Goal: Information Seeking & Learning: Learn about a topic

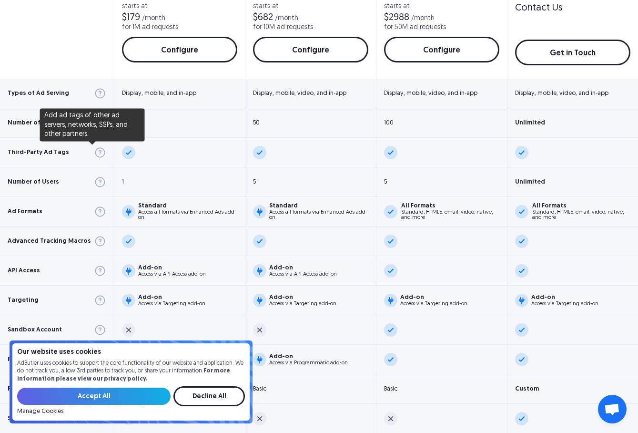
scroll to position [458, 0]
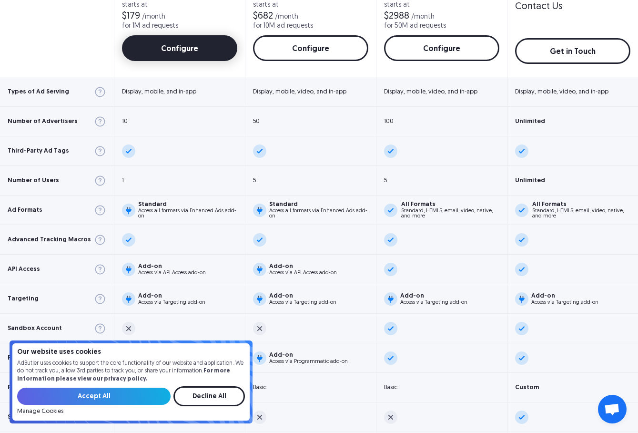
click at [165, 57] on link "Configure" at bounding box center [179, 48] width 115 height 26
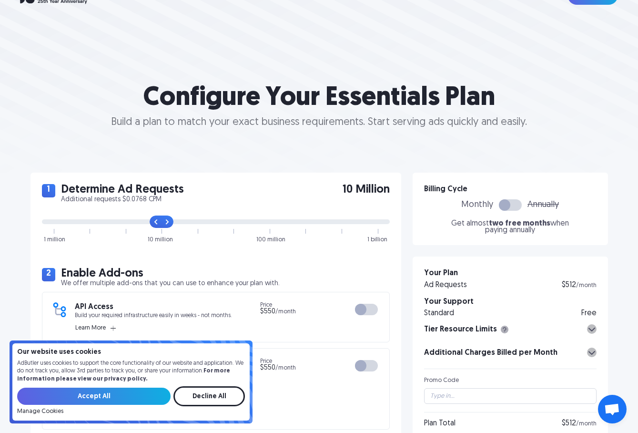
scroll to position [60, 0]
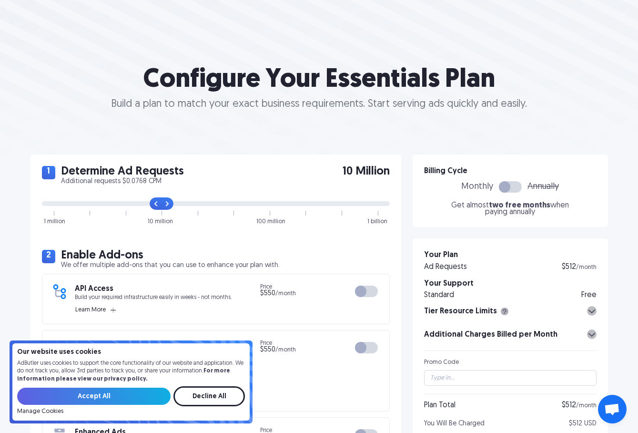
drag, startPoint x: 164, startPoint y: 205, endPoint x: 151, endPoint y: 204, distance: 12.5
click at [151, 204] on input "range" at bounding box center [216, 203] width 348 height 5
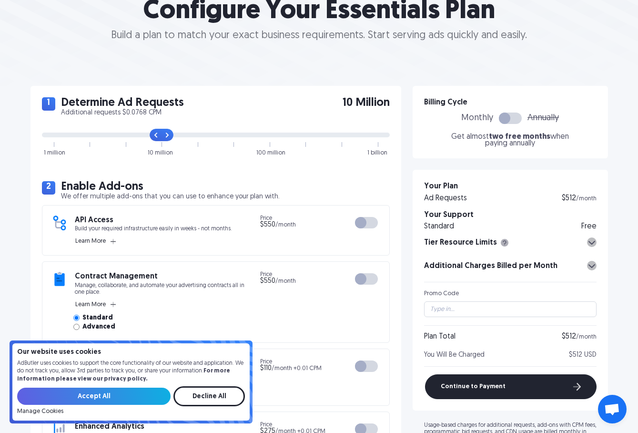
scroll to position [132, 0]
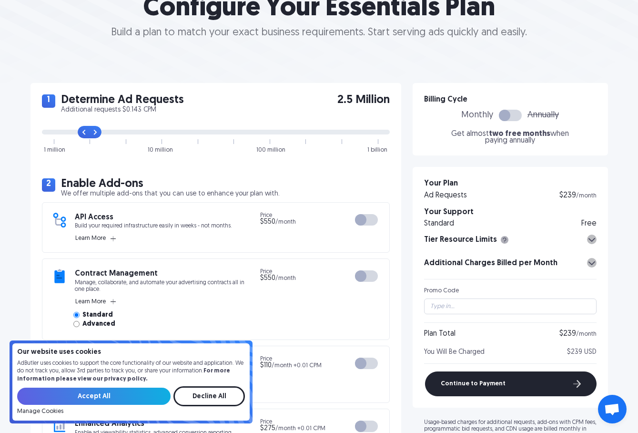
drag, startPoint x: 156, startPoint y: 131, endPoint x: 96, endPoint y: 129, distance: 60.1
click at [96, 130] on input "range" at bounding box center [216, 132] width 348 height 5
drag, startPoint x: 82, startPoint y: 131, endPoint x: 58, endPoint y: 130, distance: 24.3
type input "0"
click at [58, 130] on input "range" at bounding box center [216, 132] width 348 height 5
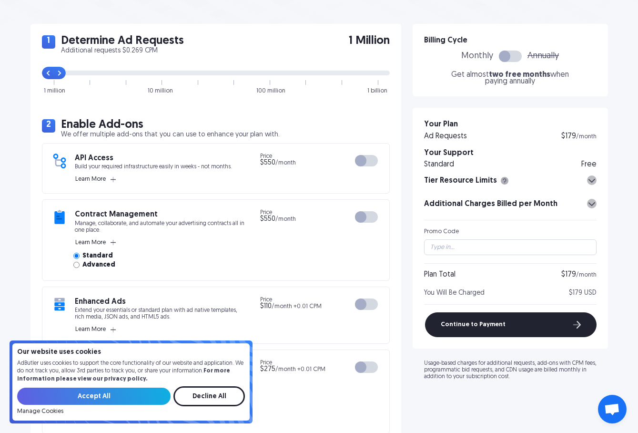
scroll to position [208, 0]
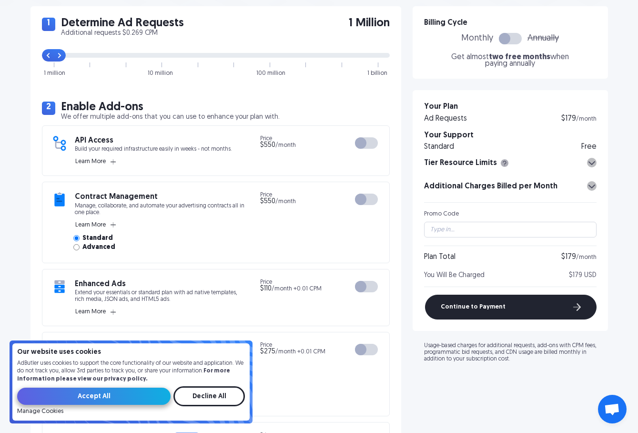
click at [154, 391] on input "Accept All" at bounding box center [94, 396] width 154 height 17
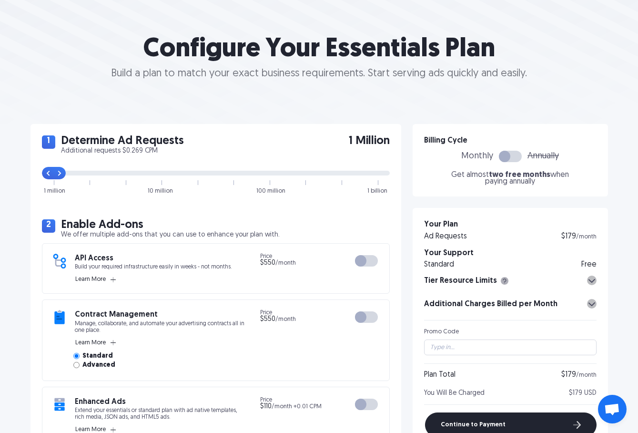
scroll to position [0, 0]
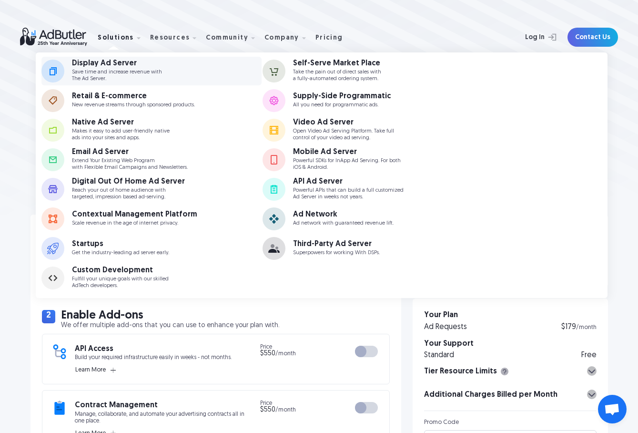
click at [128, 66] on div "Display Ad Server" at bounding box center [117, 64] width 90 height 8
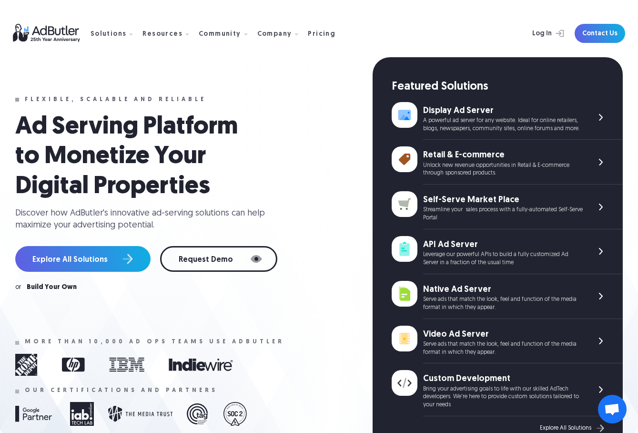
click at [447, 114] on div "Display Ad Server" at bounding box center [503, 111] width 160 height 12
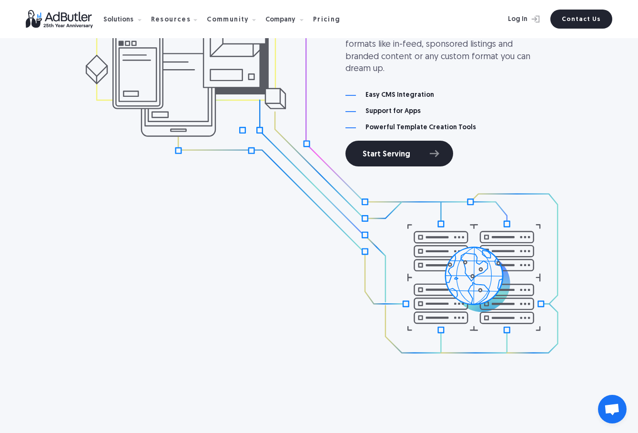
scroll to position [1022, 0]
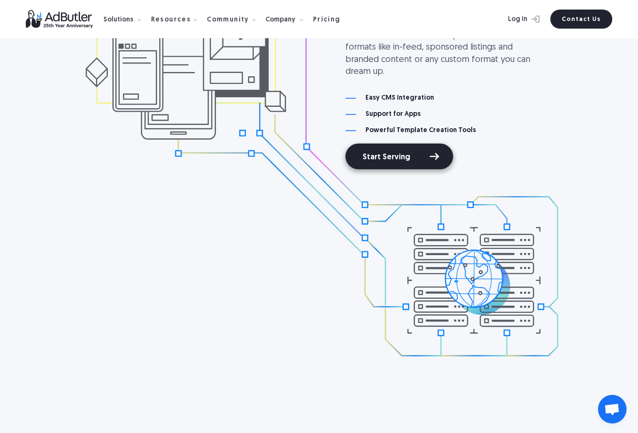
click at [397, 151] on link "Start Serving" at bounding box center [400, 156] width 108 height 26
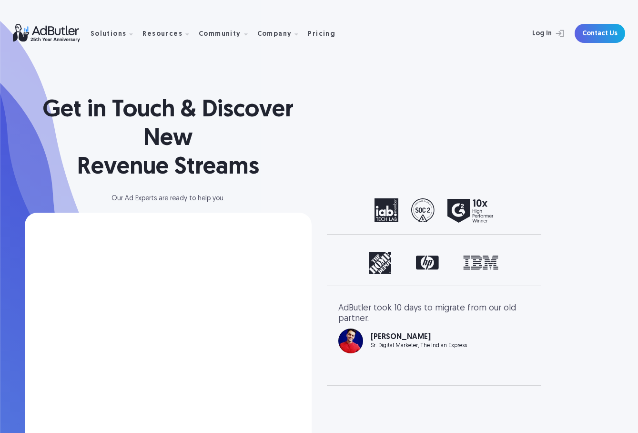
select select "[GEOGRAPHIC_DATA]"
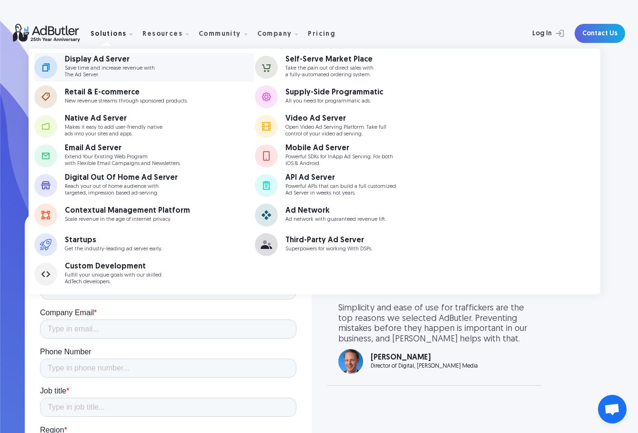
click at [110, 60] on div "Display Ad Server" at bounding box center [110, 60] width 90 height 8
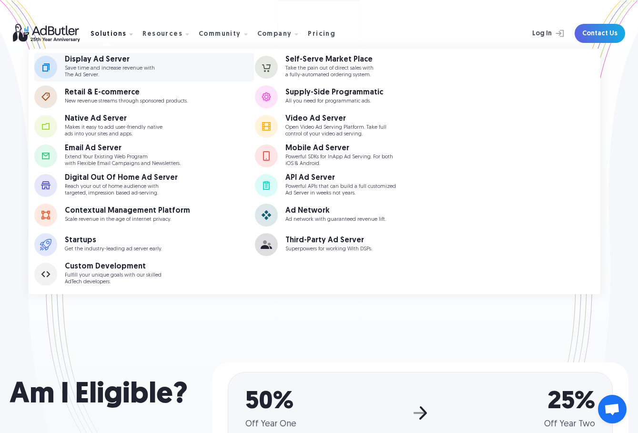
click at [115, 61] on div "Display Ad Server" at bounding box center [110, 60] width 90 height 8
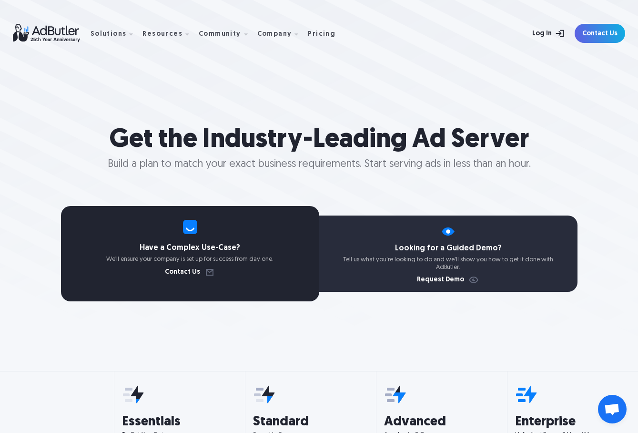
click at [542, 31] on link "Log In" at bounding box center [538, 33] width 62 height 19
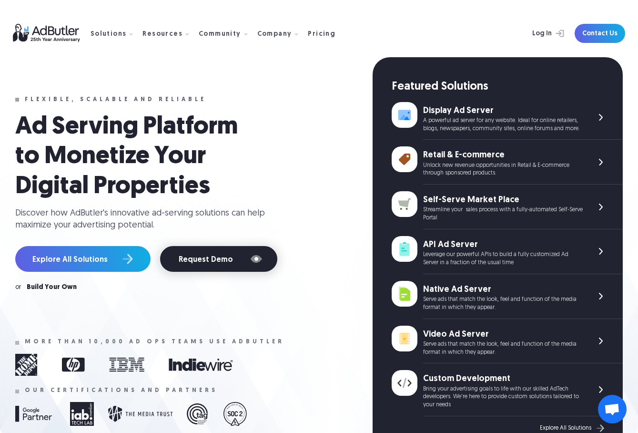
click at [205, 258] on link "Request Demo" at bounding box center [218, 259] width 117 height 26
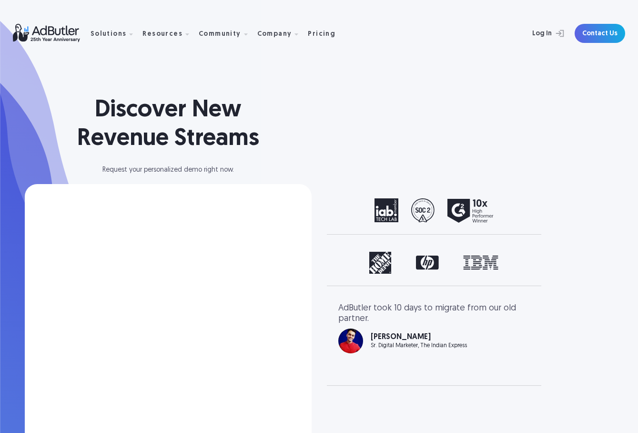
select select "[GEOGRAPHIC_DATA]"
